Goal: Entertainment & Leisure: Consume media (video, audio)

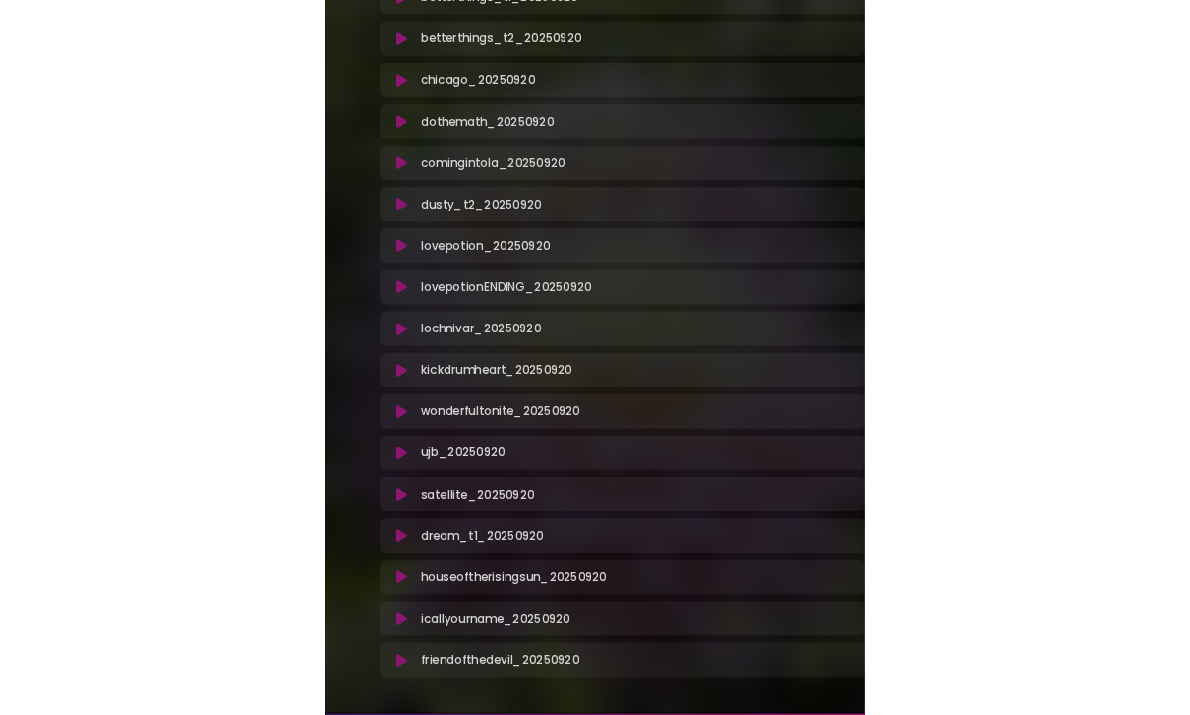
scroll to position [391, 0]
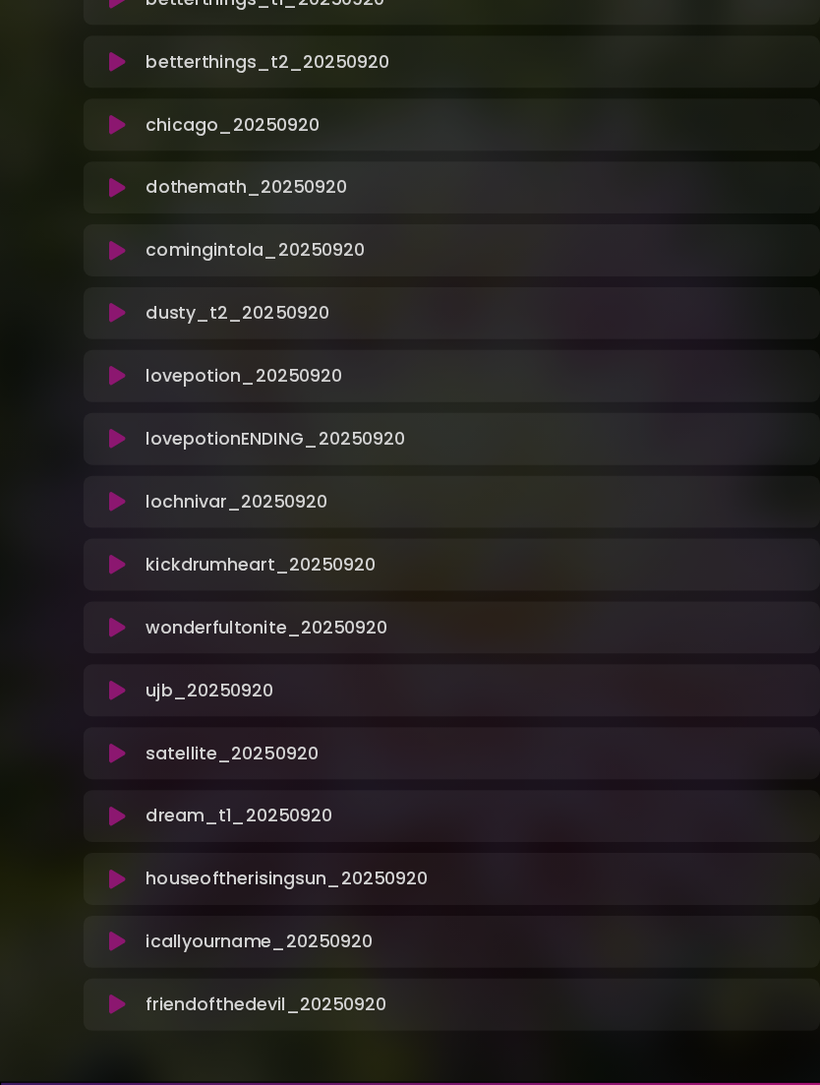
click at [102, 175] on icon at bounding box center [105, 170] width 21 height 17
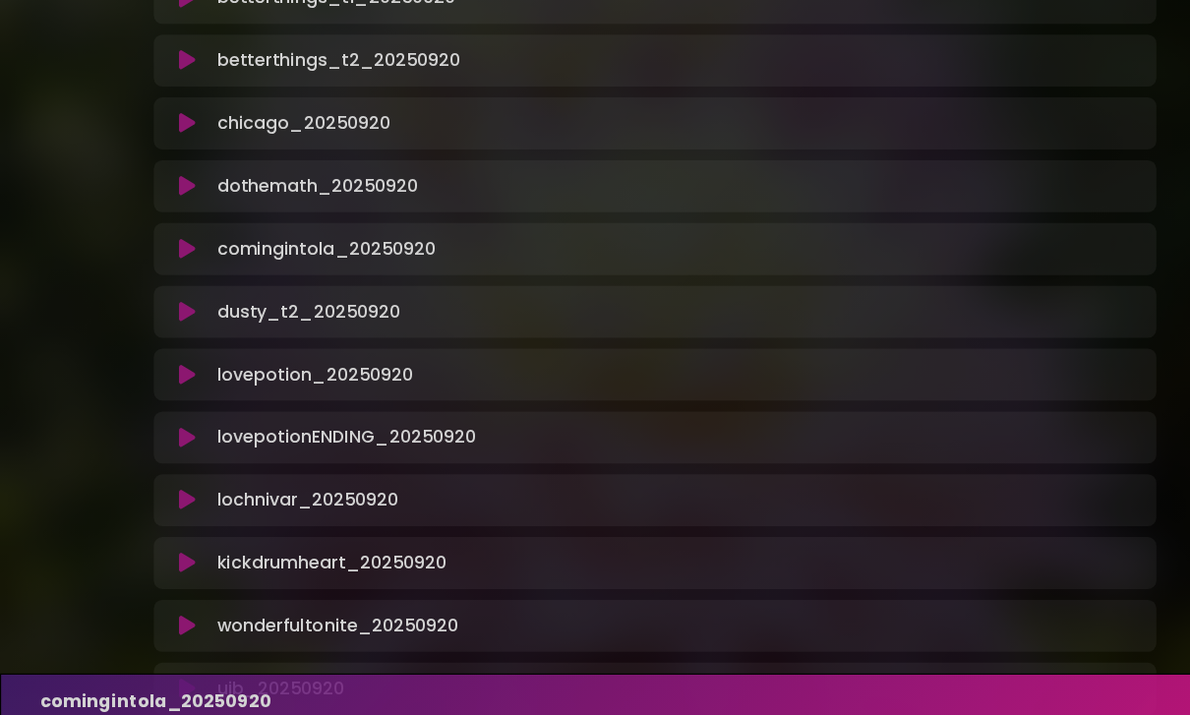
click at [178, 223] on button at bounding box center [170, 226] width 37 height 20
click at [179, 334] on button at bounding box center [170, 341] width 37 height 20
click at [184, 449] on button at bounding box center [170, 455] width 37 height 20
click at [182, 445] on button at bounding box center [170, 455] width 37 height 20
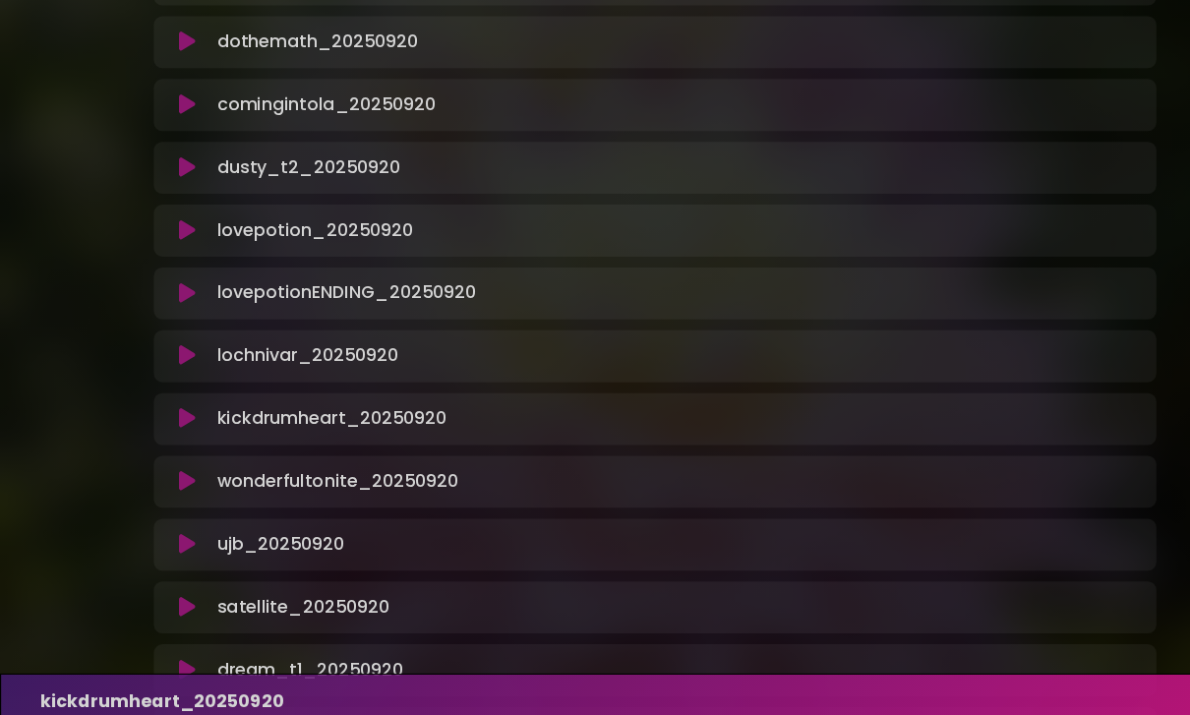
scroll to position [552, 0]
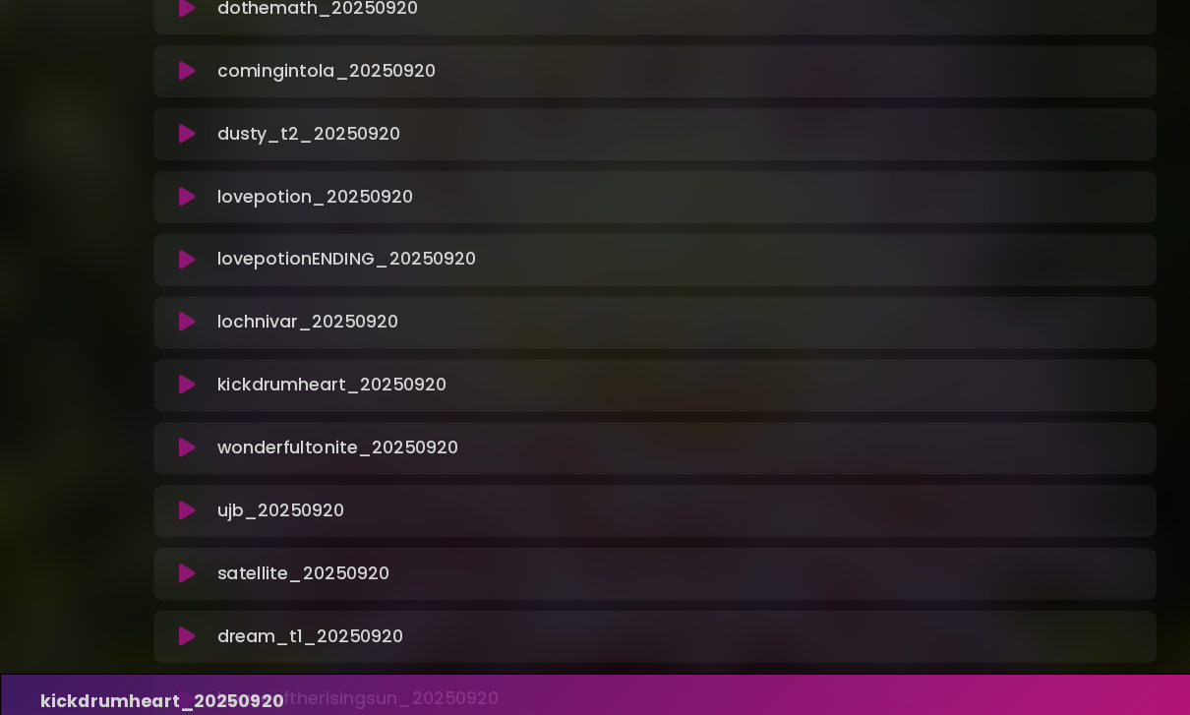
click at [177, 341] on icon at bounding box center [170, 350] width 15 height 20
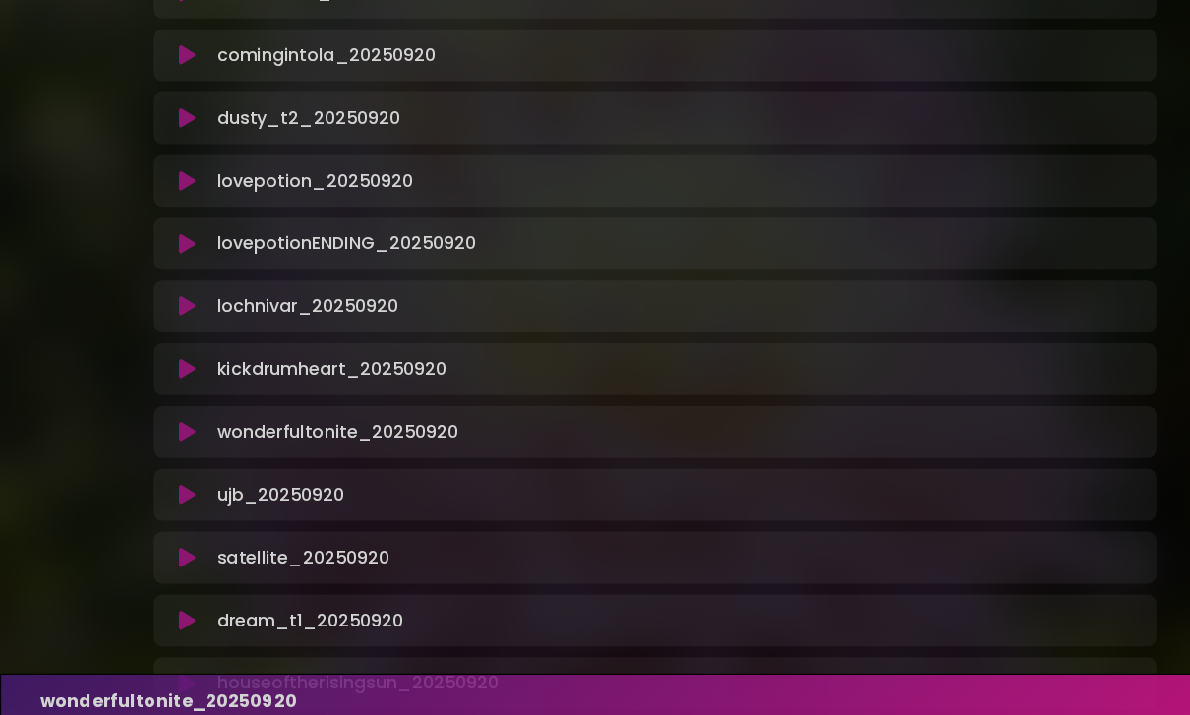
scroll to position [573, 0]
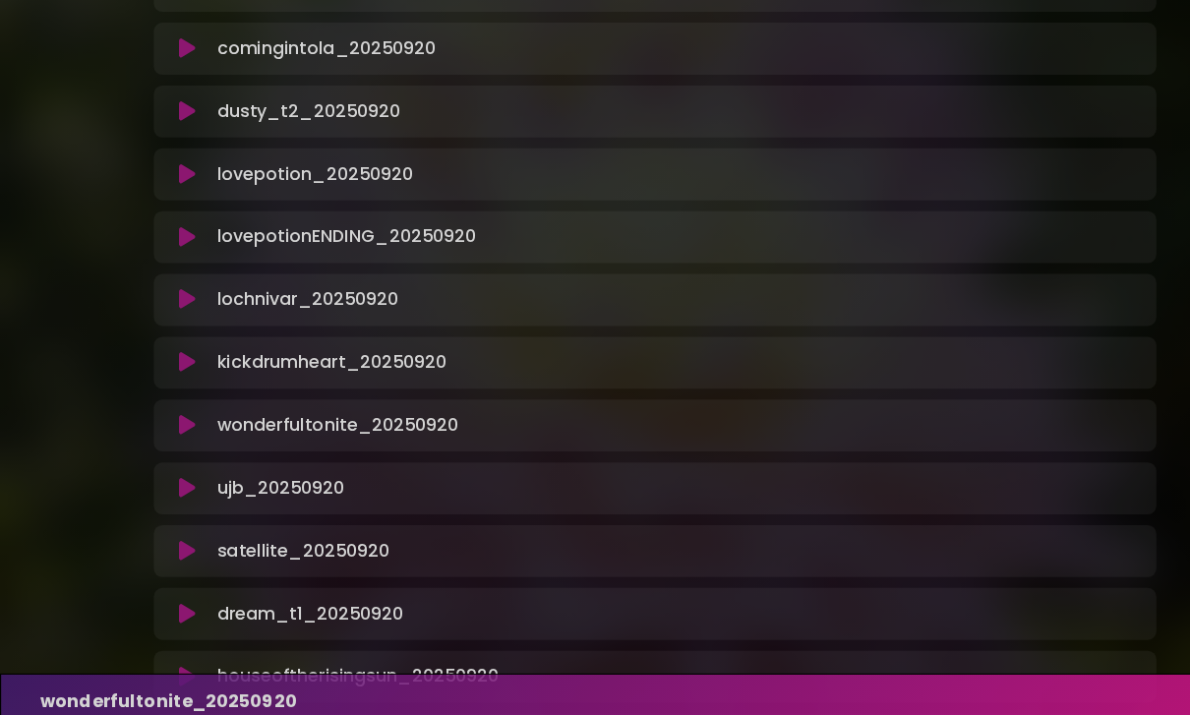
click at [184, 380] on button at bounding box center [170, 387] width 37 height 20
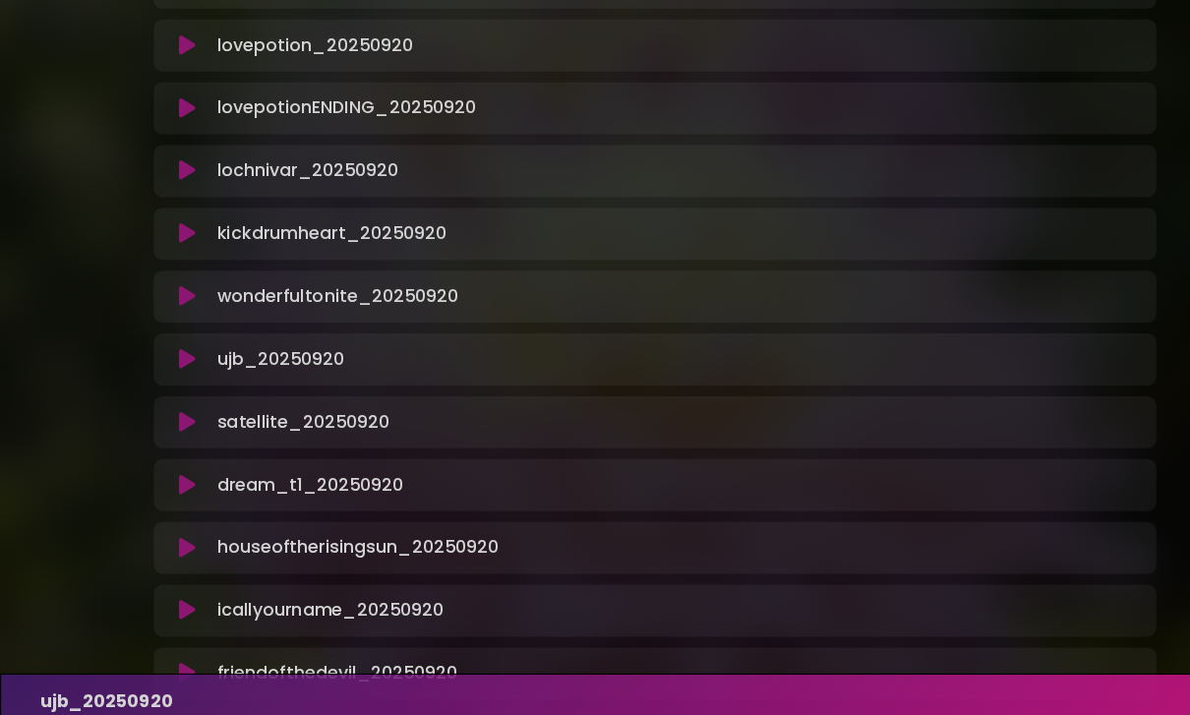
scroll to position [688, 0]
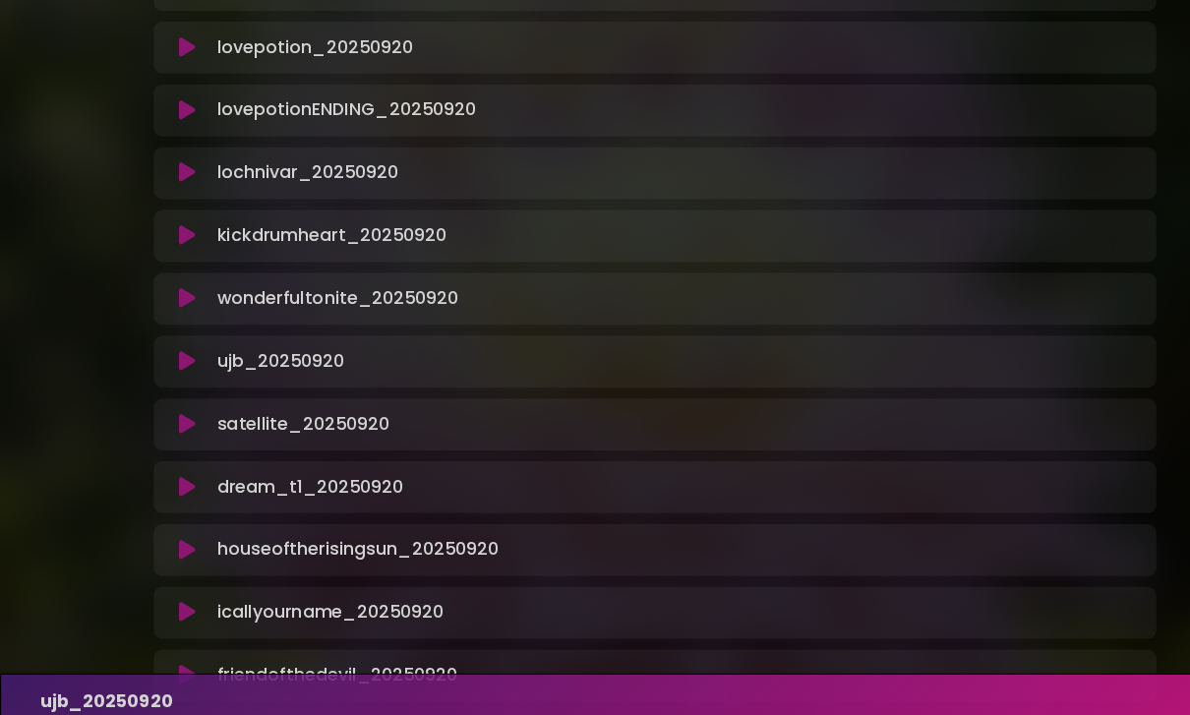
click at [179, 385] on button at bounding box center [170, 386] width 37 height 20
click at [181, 331] on button at bounding box center [170, 329] width 37 height 20
click at [170, 328] on icon at bounding box center [170, 329] width 15 height 20
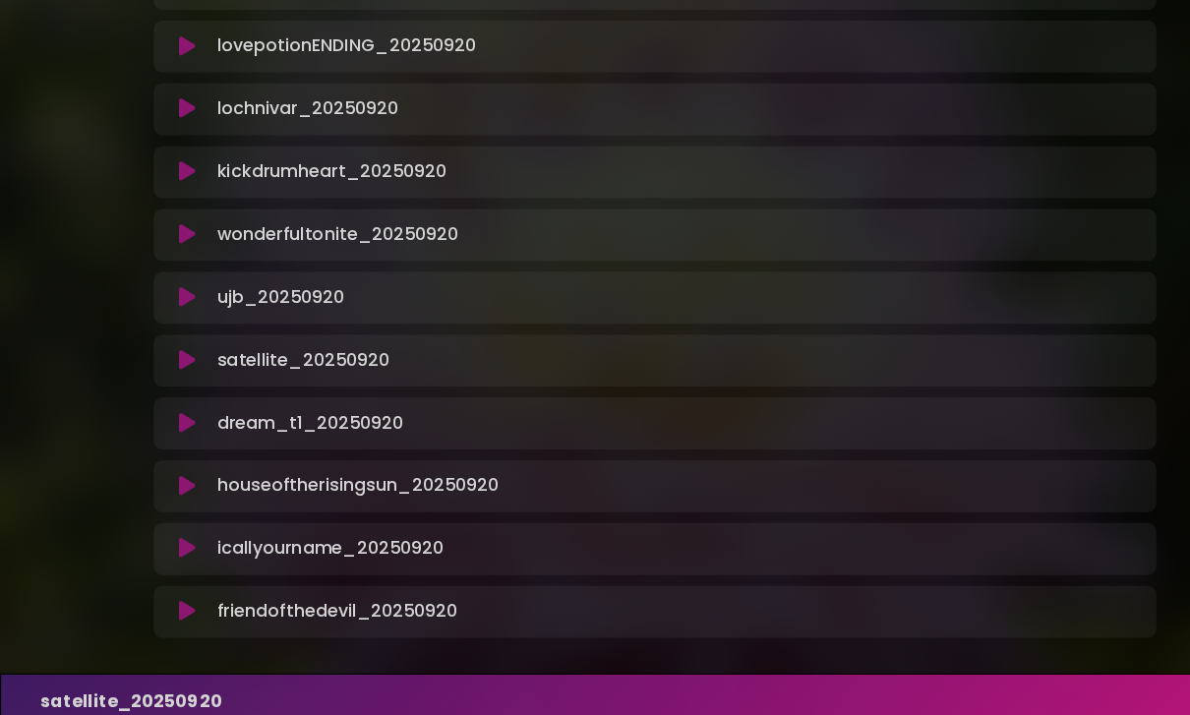
scroll to position [744, 0]
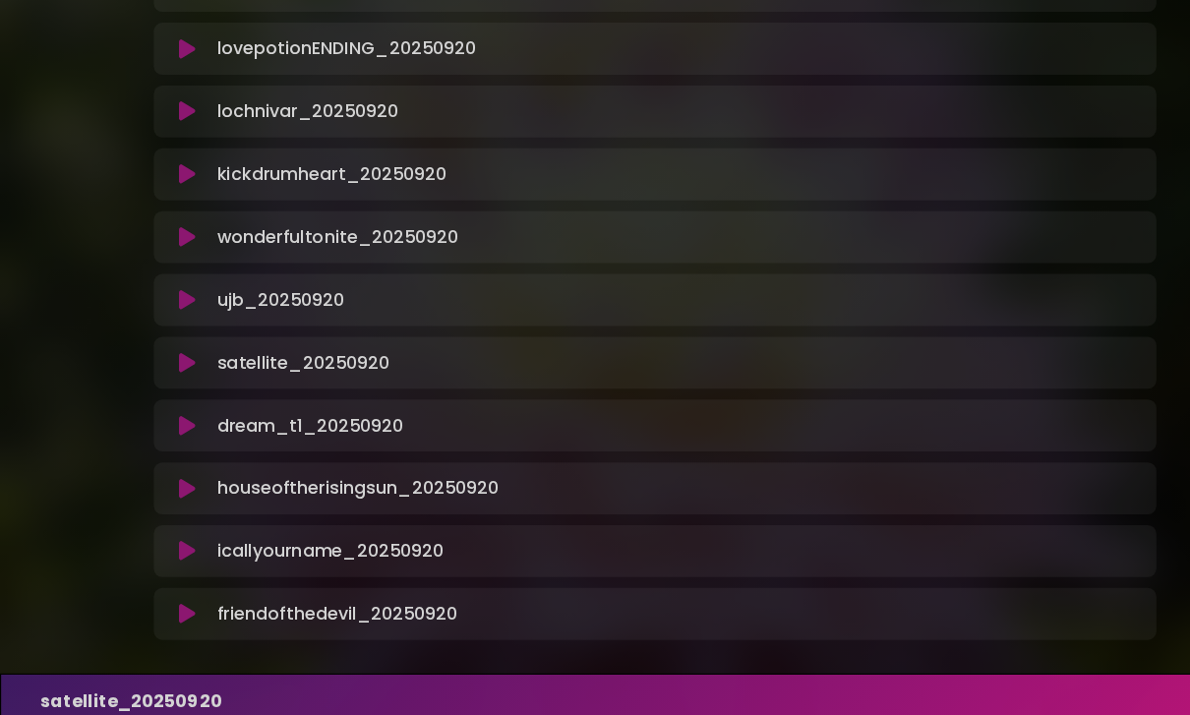
click at [183, 332] on button at bounding box center [170, 330] width 37 height 20
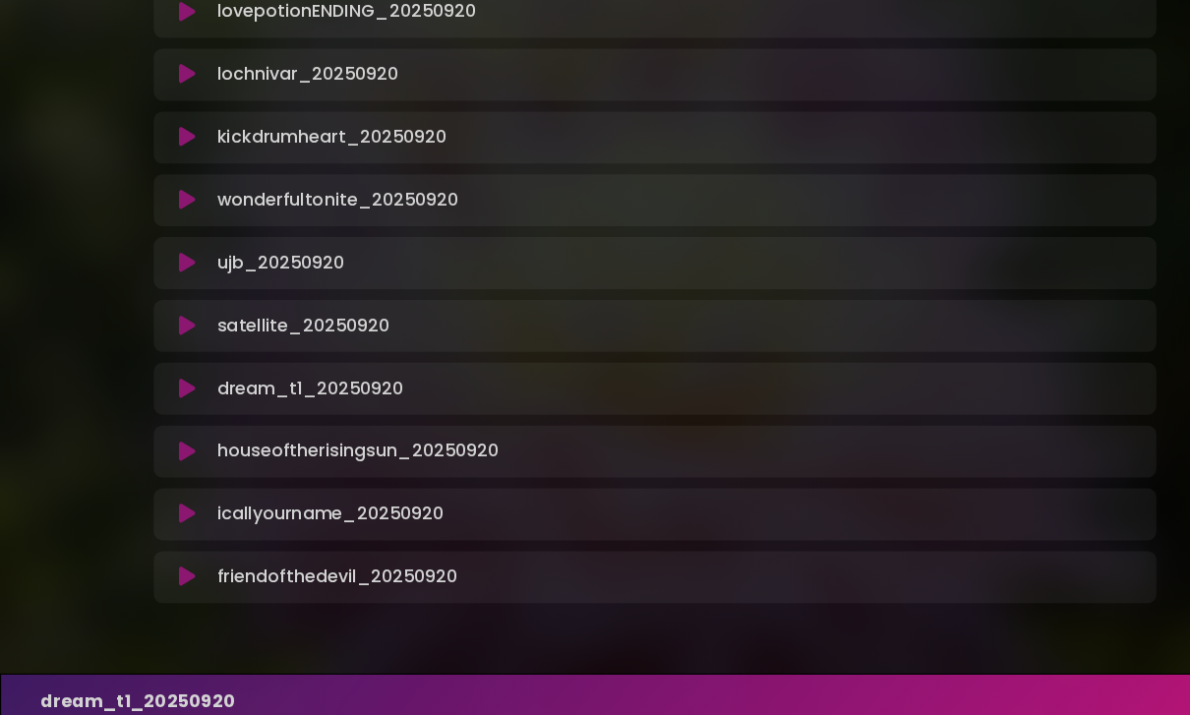
scroll to position [775, 0]
